Goal: Task Accomplishment & Management: Use online tool/utility

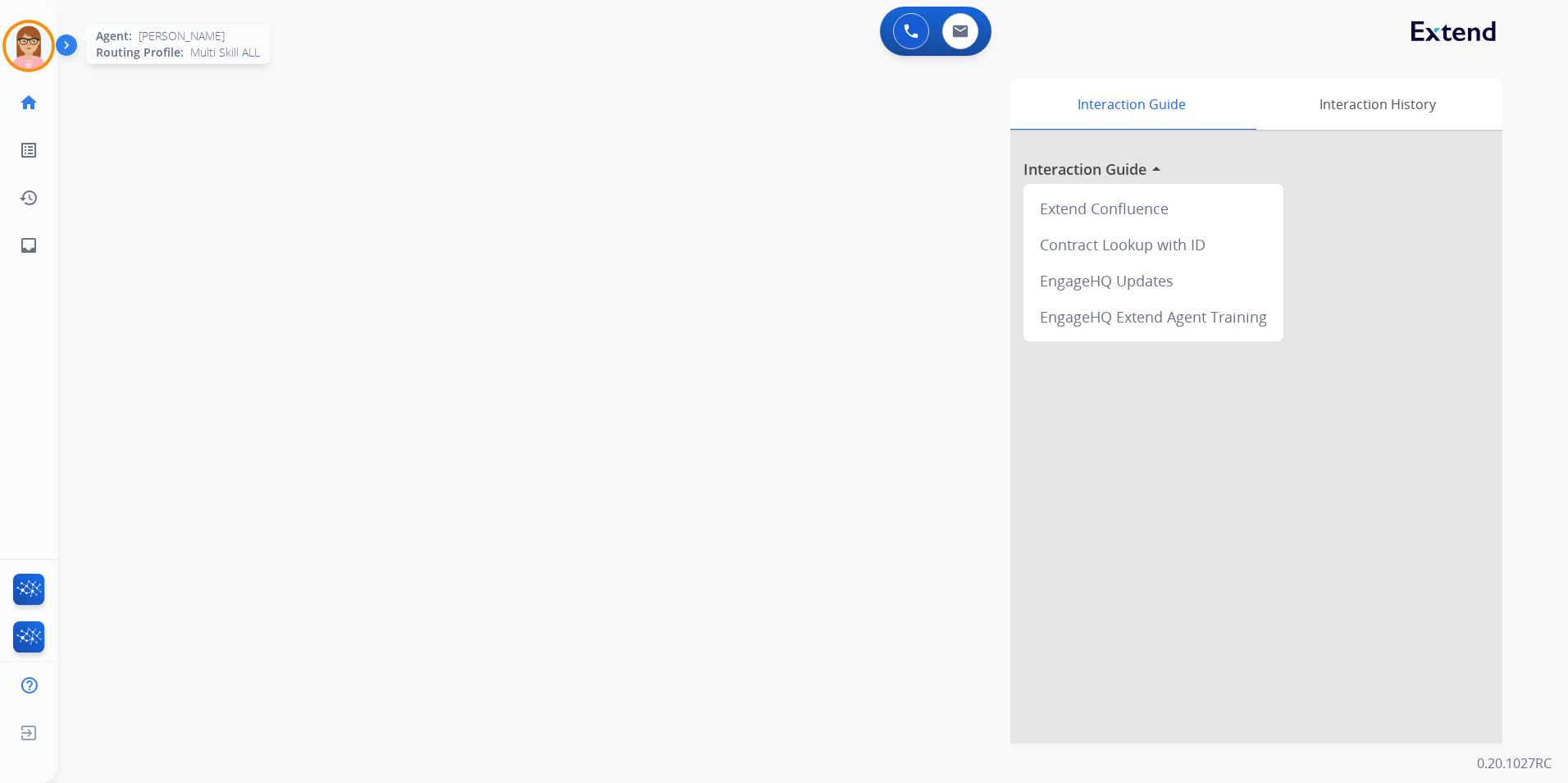
click at [31, 53] on img at bounding box center [28, 46] width 46 height 46
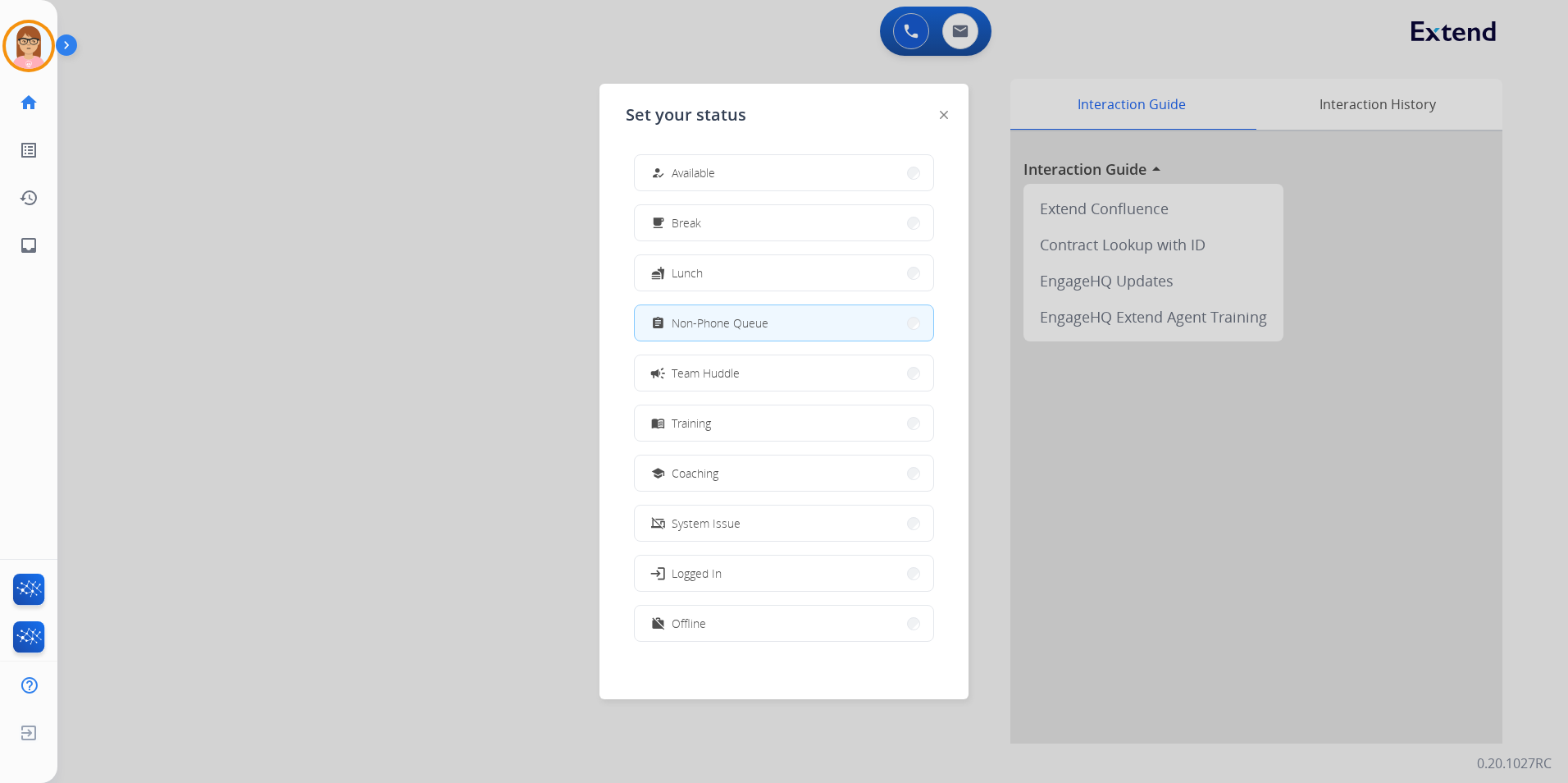
scroll to position [4, 0]
click at [770, 626] on button "work_off Offline" at bounding box center [784, 618] width 299 height 35
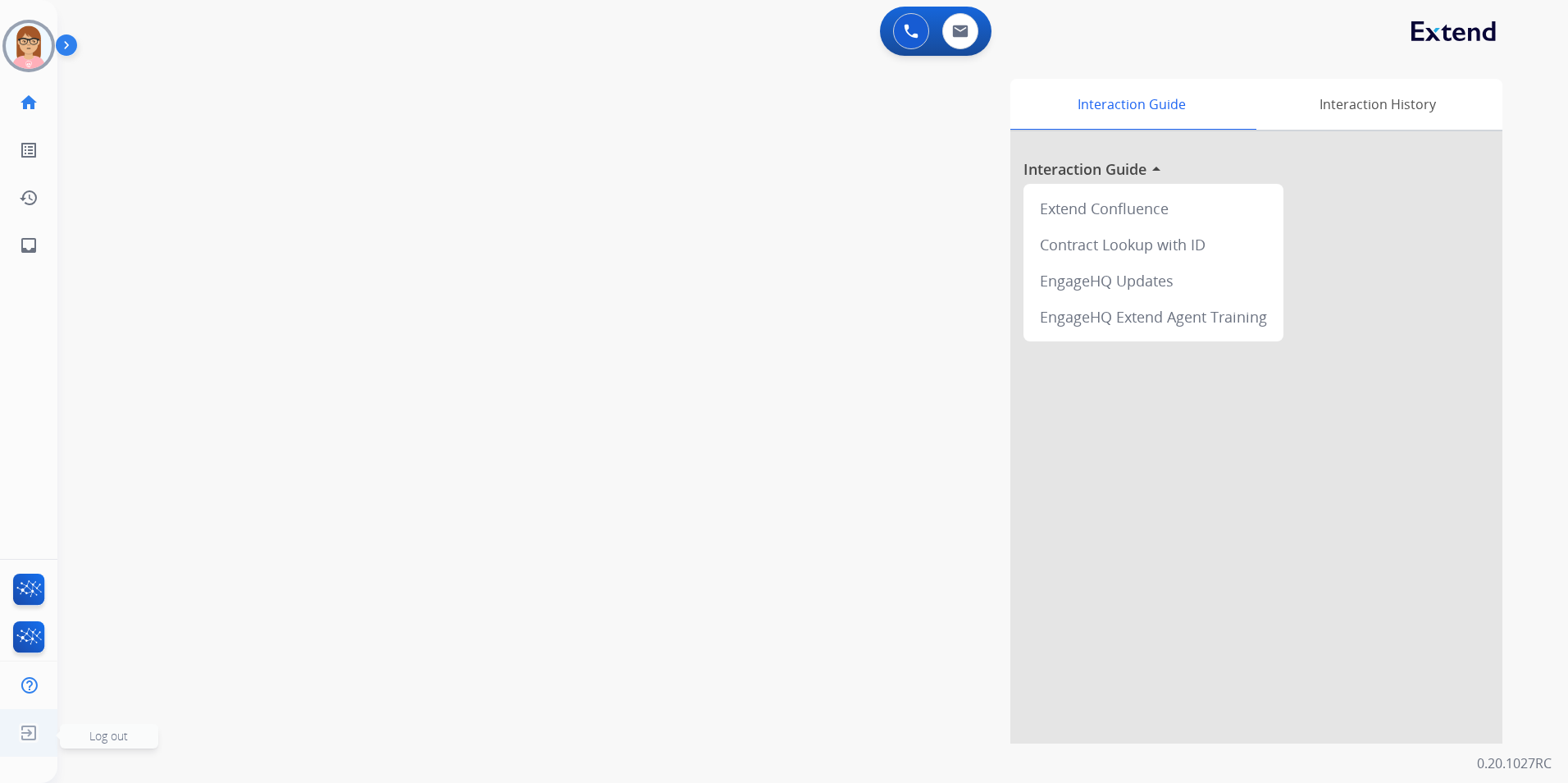
click at [27, 738] on img at bounding box center [29, 733] width 30 height 31
click at [22, 743] on img at bounding box center [29, 733] width 30 height 31
